Goal: Find specific page/section: Find specific page/section

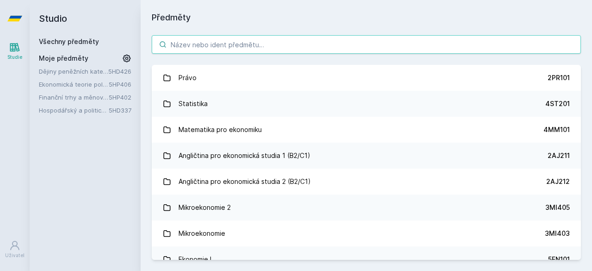
click at [251, 42] on input "search" at bounding box center [366, 44] width 429 height 19
paste input "5HP502"
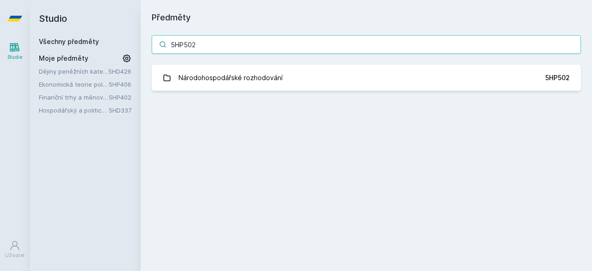
type input "5HP502"
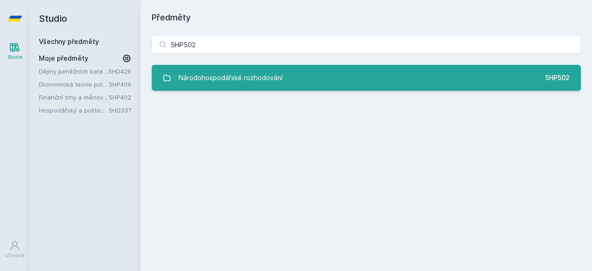
click at [289, 82] on link "Národohospodářské rozhodování 5HP502" at bounding box center [366, 78] width 429 height 26
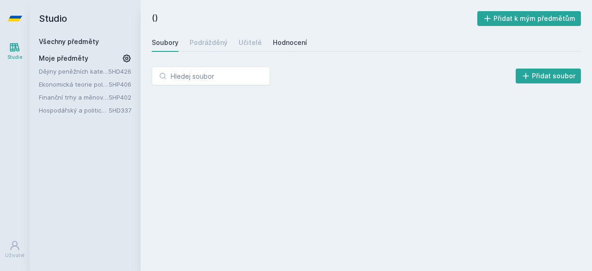
click at [290, 35] on link "Hodnocení" at bounding box center [290, 42] width 34 height 19
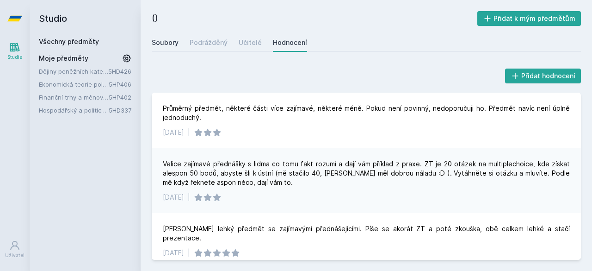
click at [173, 40] on font "Soubory" at bounding box center [165, 42] width 27 height 8
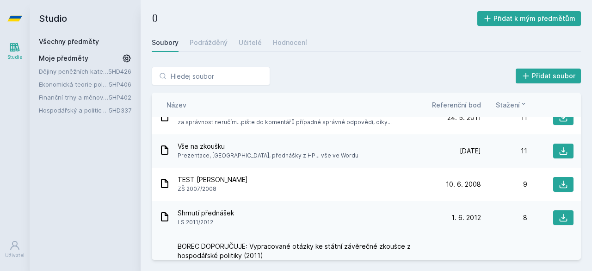
scroll to position [222, 0]
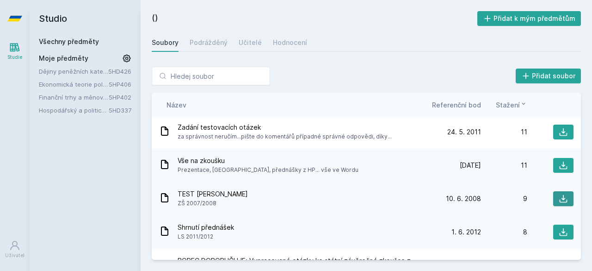
click at [559, 198] on icon at bounding box center [563, 198] width 9 height 9
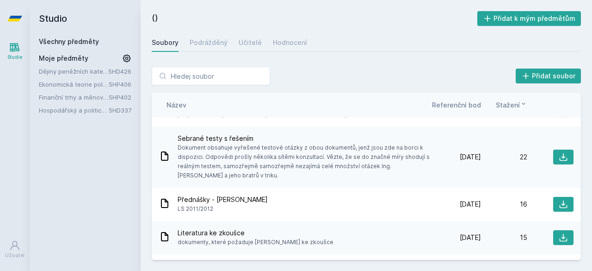
scroll to position [0, 0]
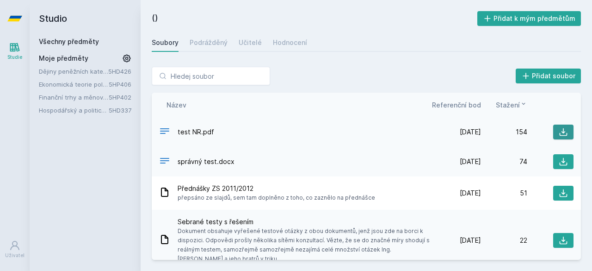
click at [560, 135] on icon at bounding box center [564, 132] width 8 height 8
click at [566, 196] on button at bounding box center [563, 193] width 20 height 15
